Goal: Task Accomplishment & Management: Manage account settings

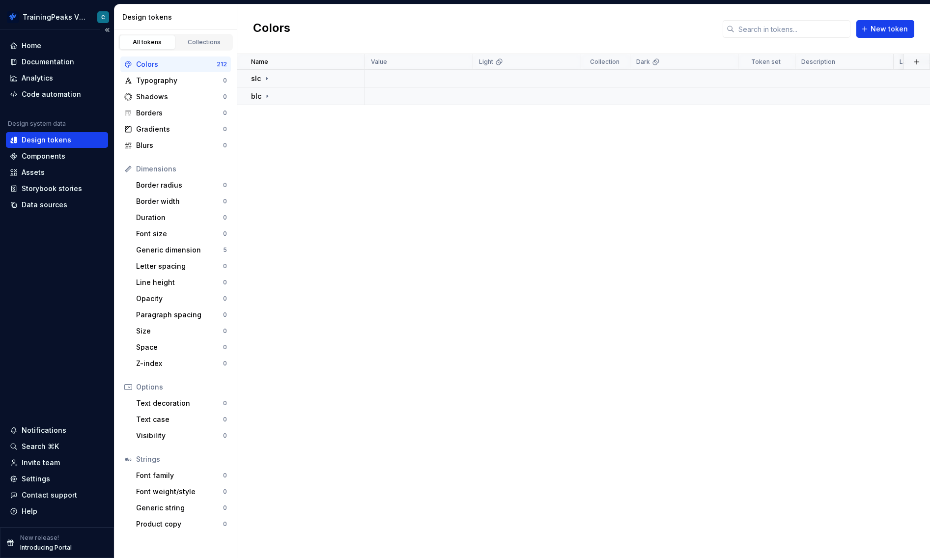
click at [50, 143] on div "Design tokens" at bounding box center [47, 140] width 50 height 10
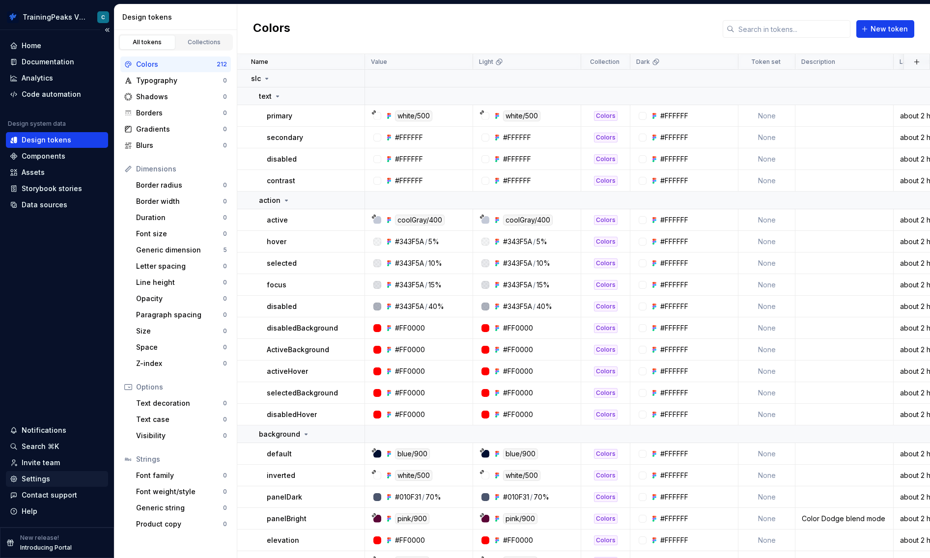
click at [52, 478] on div "Settings" at bounding box center [57, 479] width 94 height 10
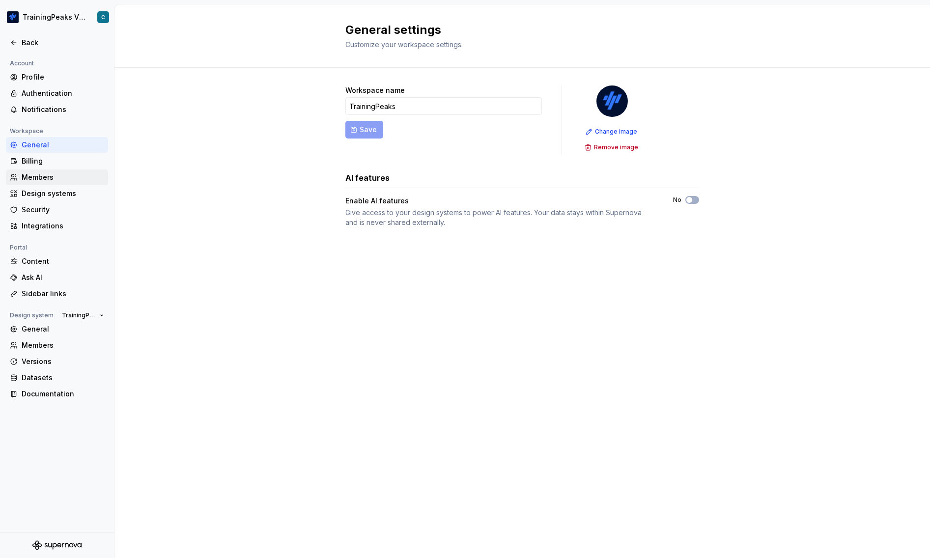
click at [72, 177] on div "Members" at bounding box center [63, 177] width 83 height 10
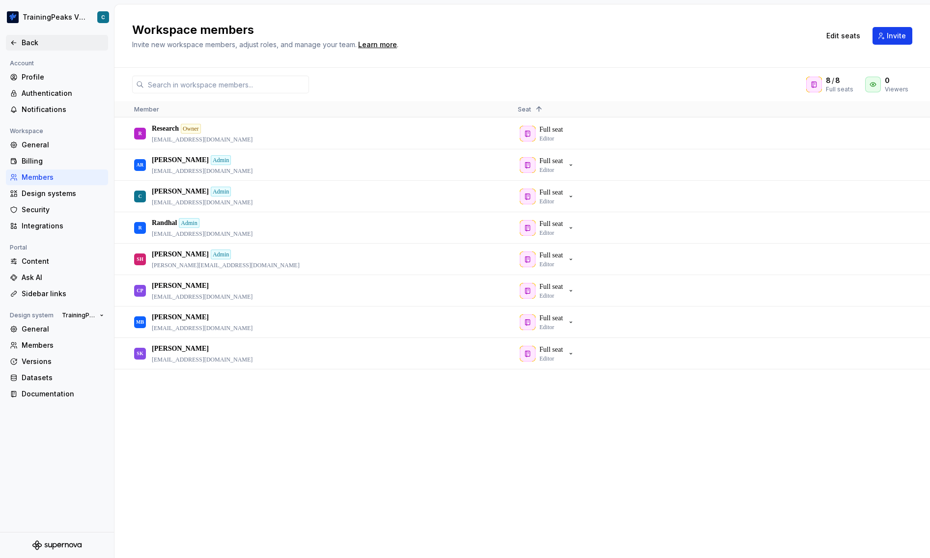
click at [17, 47] on div "Back" at bounding box center [57, 43] width 94 height 10
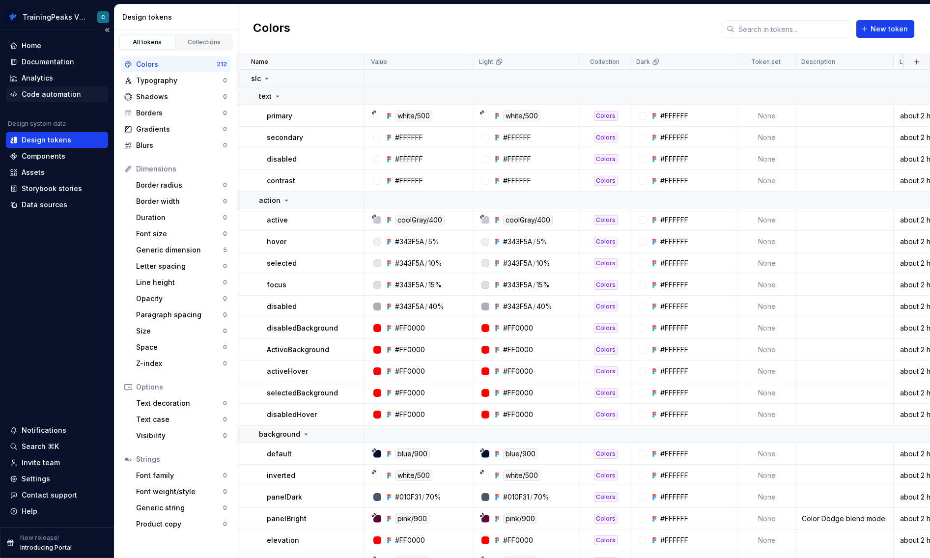
click at [52, 96] on div "Code automation" at bounding box center [51, 94] width 59 height 10
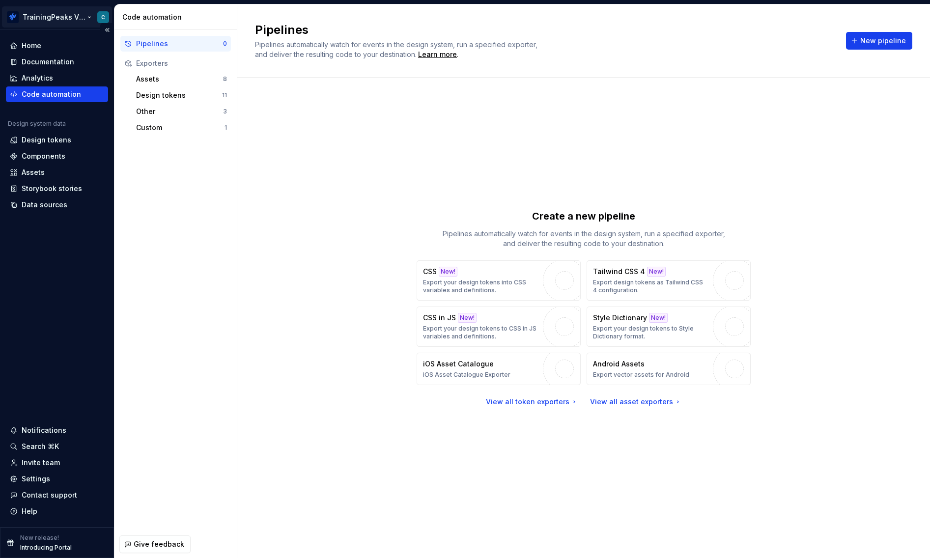
click at [75, 16] on html "TrainingPeaks Virtual/Hub C Home Documentation Analytics Code automation Design…" at bounding box center [465, 279] width 930 height 558
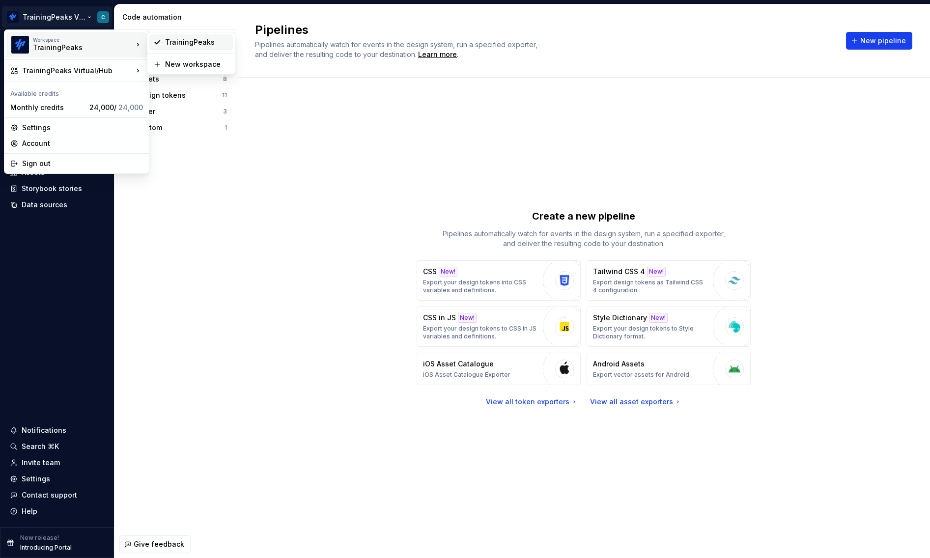
click at [193, 43] on div "TrainingPeaks" at bounding box center [197, 42] width 64 height 10
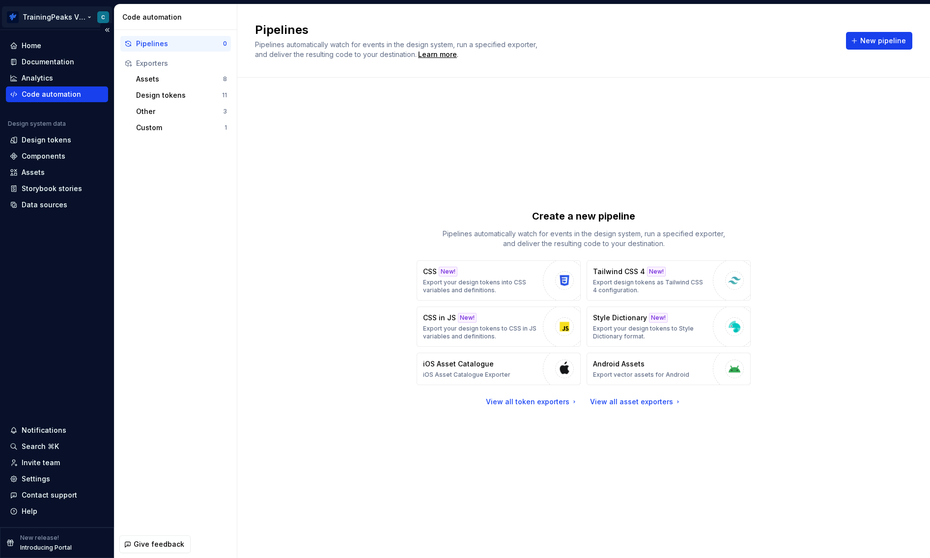
click at [62, 20] on html "TrainingPeaks Virtual/Hub C Home Documentation Analytics Code automation Design…" at bounding box center [465, 279] width 930 height 558
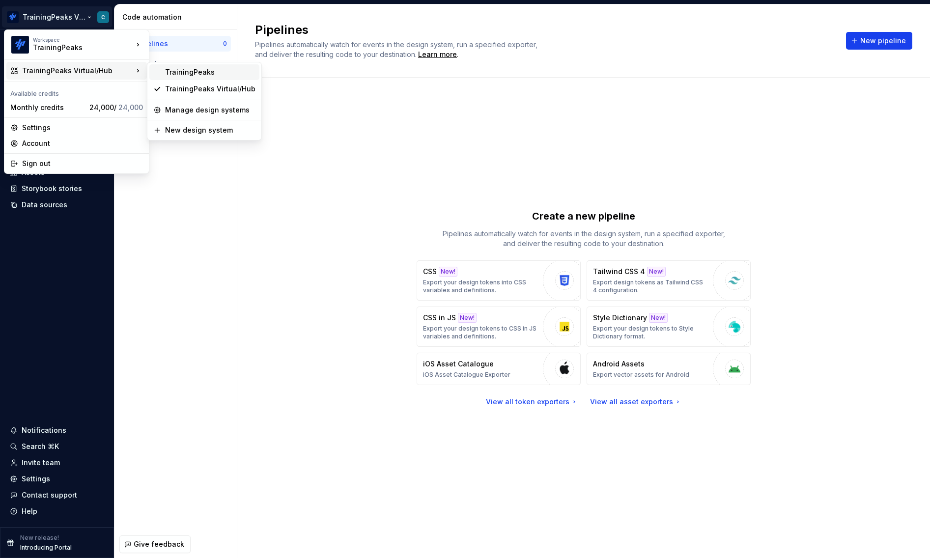
click at [202, 72] on div "TrainingPeaks" at bounding box center [210, 72] width 90 height 10
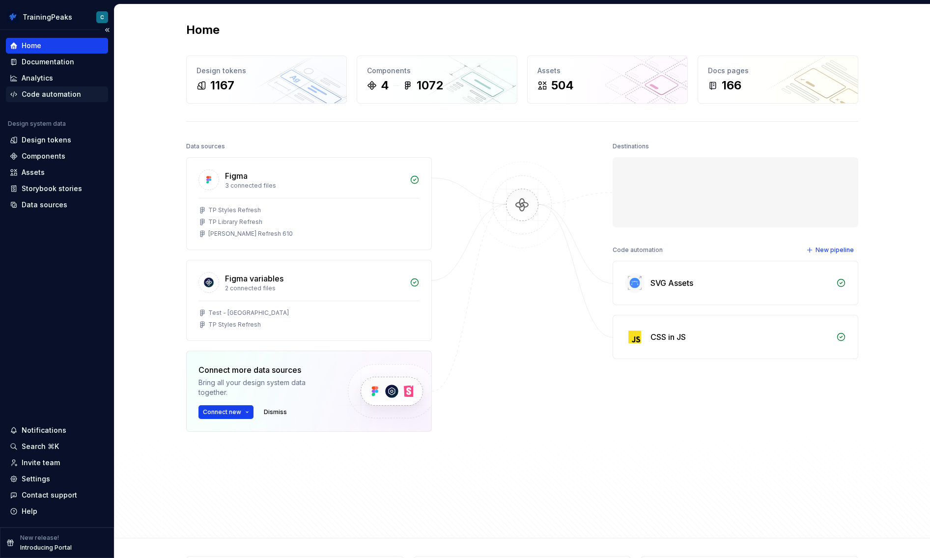
click at [58, 95] on div "Code automation" at bounding box center [51, 94] width 59 height 10
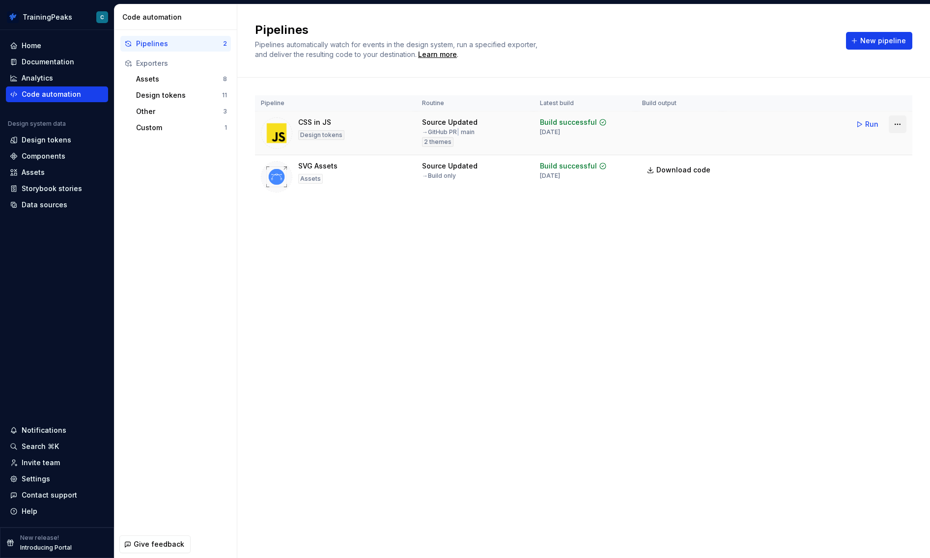
click at [901, 122] on html "TrainingPeaks C Home Documentation Analytics Code automation Design system data…" at bounding box center [465, 279] width 930 height 558
click at [556, 407] on html "TrainingPeaks C Home Documentation Analytics Code automation Design system data…" at bounding box center [465, 279] width 930 height 558
click at [68, 13] on html "TrainingPeaks C Home Documentation Analytics Code automation Design system data…" at bounding box center [465, 279] width 930 height 558
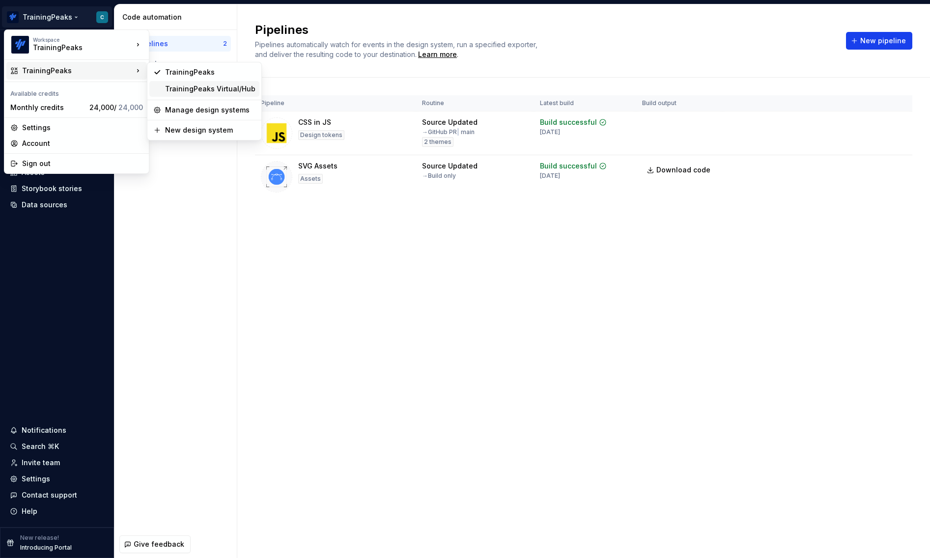
click at [169, 88] on div "TrainingPeaks Virtual/Hub" at bounding box center [210, 89] width 90 height 10
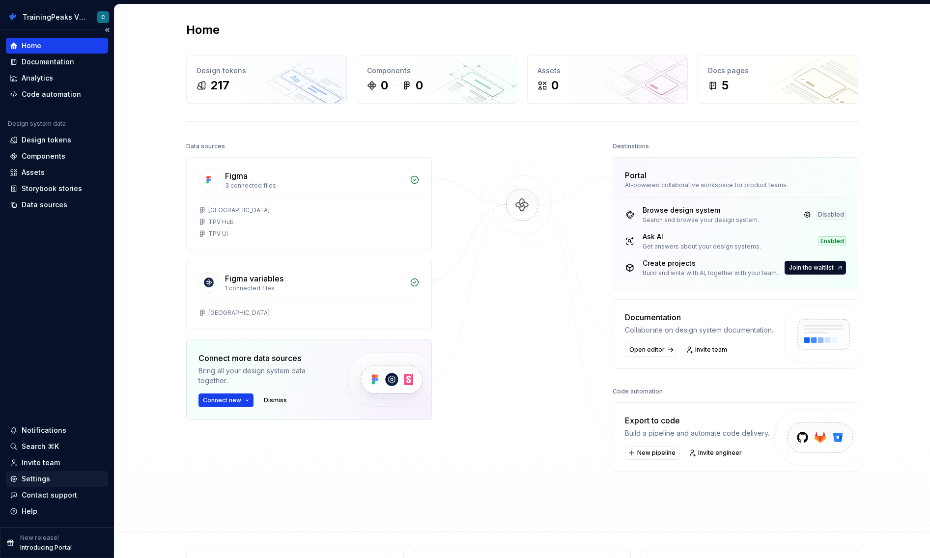
click at [45, 479] on div "Settings" at bounding box center [36, 479] width 28 height 10
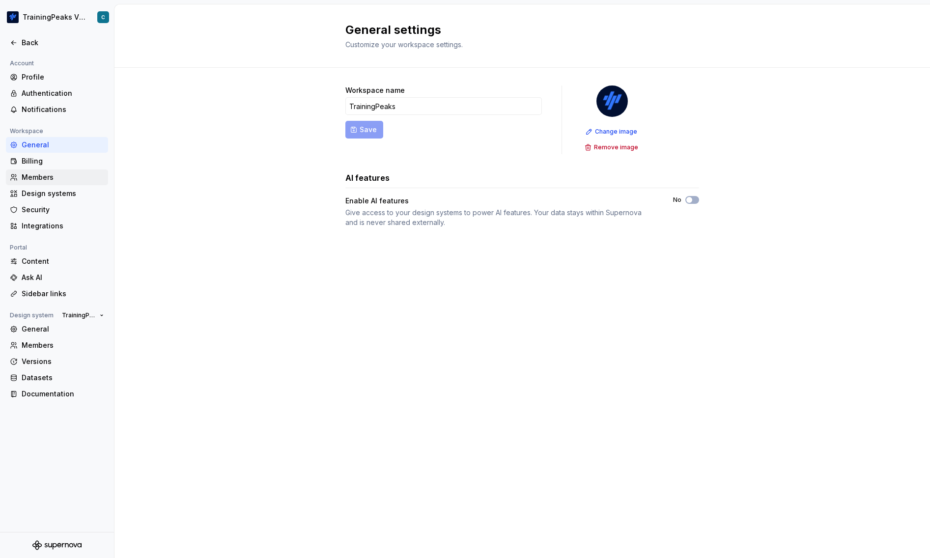
click at [56, 176] on div "Members" at bounding box center [63, 177] width 83 height 10
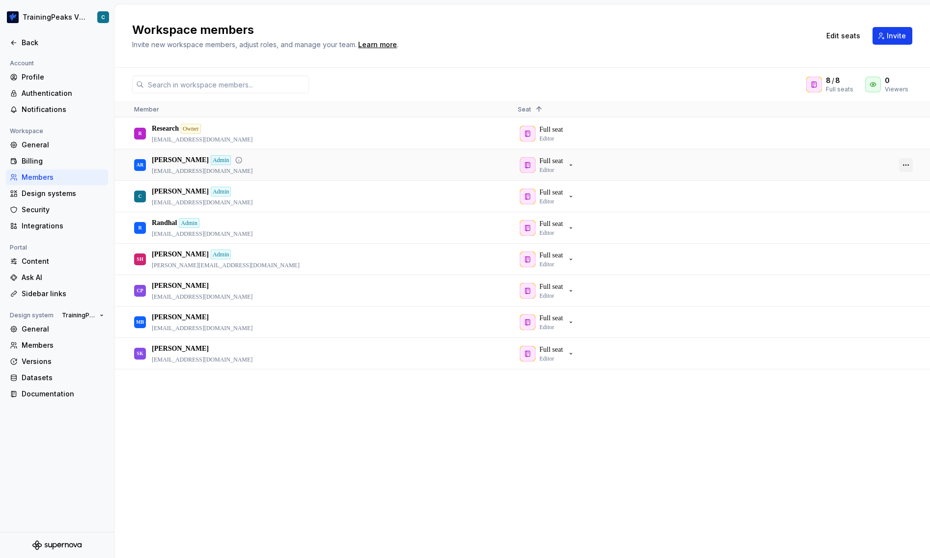
click at [909, 165] on button "button" at bounding box center [906, 165] width 14 height 14
click at [580, 34] on h2 "Workspace members" at bounding box center [470, 30] width 676 height 16
click at [19, 40] on div "Back" at bounding box center [57, 43] width 94 height 10
